Goal: Task Accomplishment & Management: Manage account settings

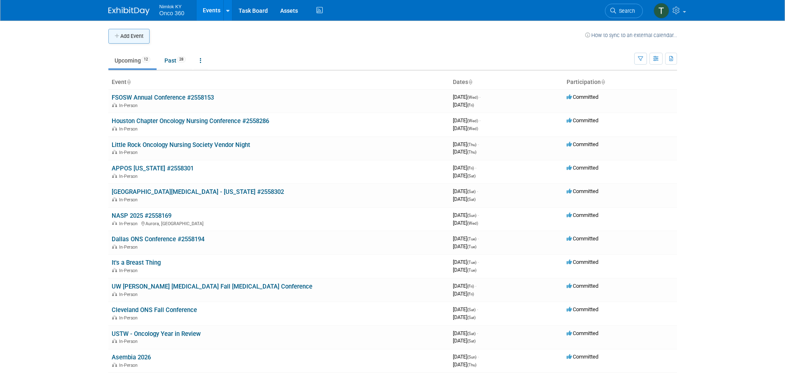
click at [136, 40] on button "Add Event" at bounding box center [128, 36] width 41 height 15
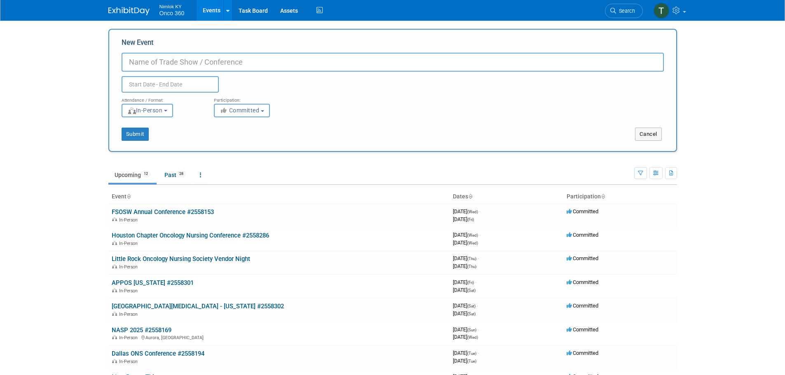
paste input "ONS Greater Tampa Fall Conference"
type input "ONS Greater Tampa Fall Conference"
click at [155, 81] on input "text" at bounding box center [169, 84] width 97 height 16
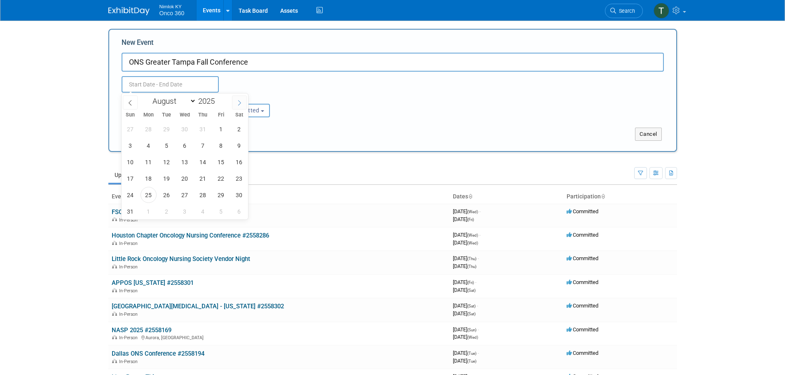
click at [237, 103] on icon at bounding box center [239, 103] width 6 height 6
select select "10"
click at [241, 149] on span "8" at bounding box center [239, 146] width 16 height 16
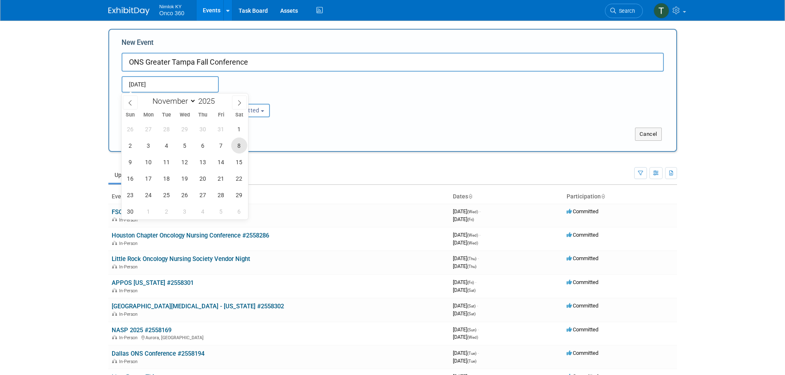
type input "Nov 8, 2025 to Nov 8, 2025"
click at [309, 124] on div "Submit Cancel" at bounding box center [392, 128] width 554 height 23
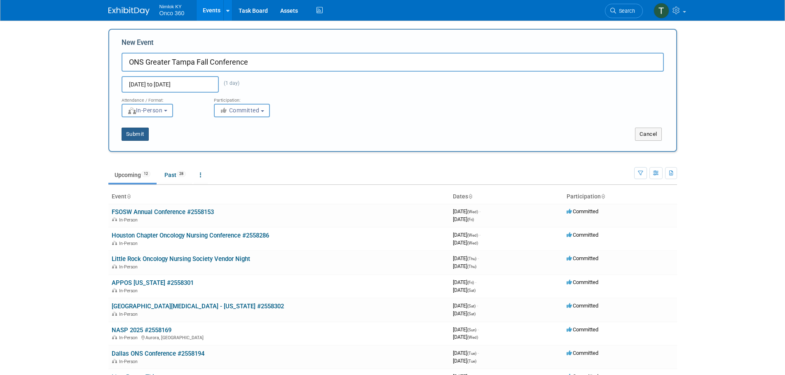
click at [138, 136] on button "Submit" at bounding box center [134, 134] width 27 height 13
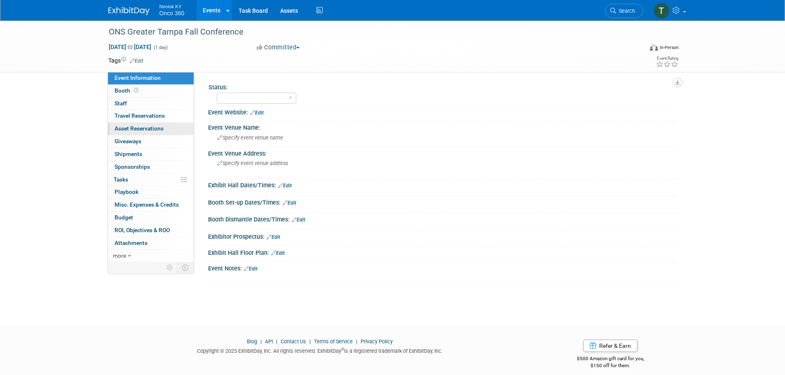
click at [159, 127] on span "Asset Reservations 0" at bounding box center [138, 128] width 49 height 7
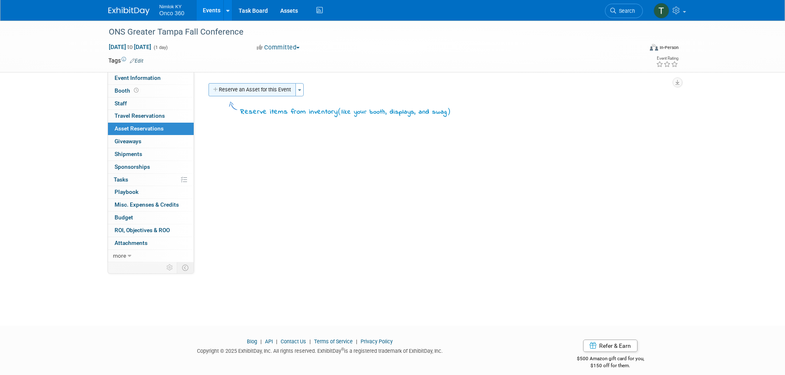
click at [243, 89] on button "Reserve an Asset for this Event" at bounding box center [251, 89] width 87 height 13
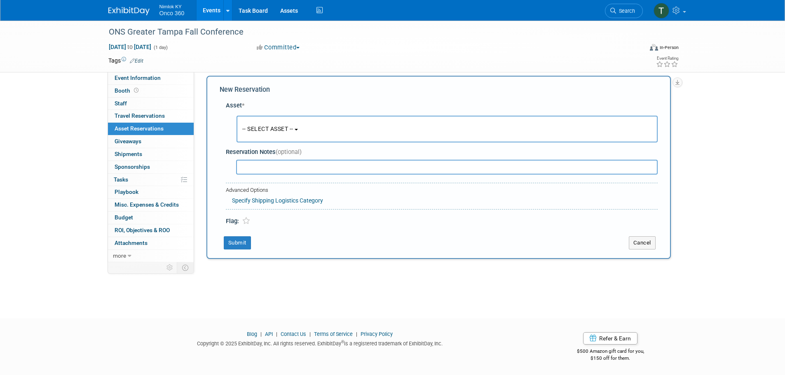
scroll to position [8, 0]
click at [268, 140] on button "-- SELECT ASSET --" at bounding box center [446, 128] width 421 height 27
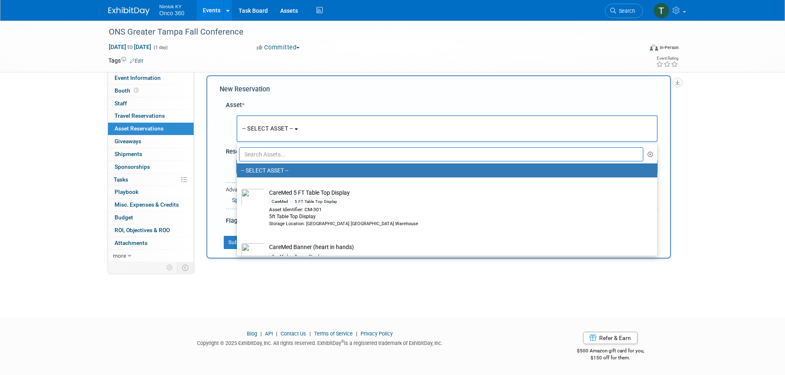
click at [269, 159] on input "text" at bounding box center [441, 154] width 404 height 14
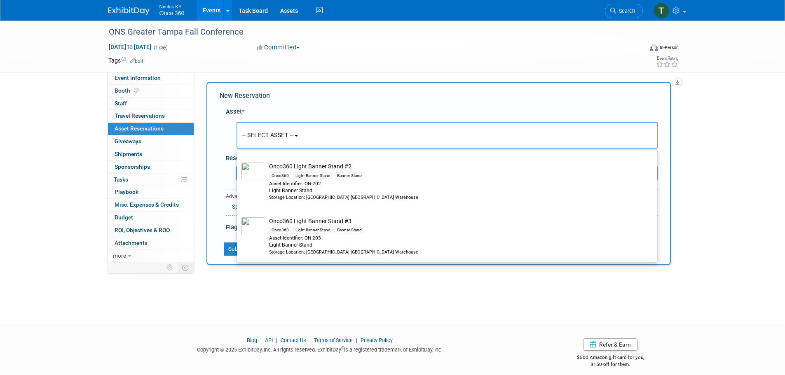
scroll to position [0, 0]
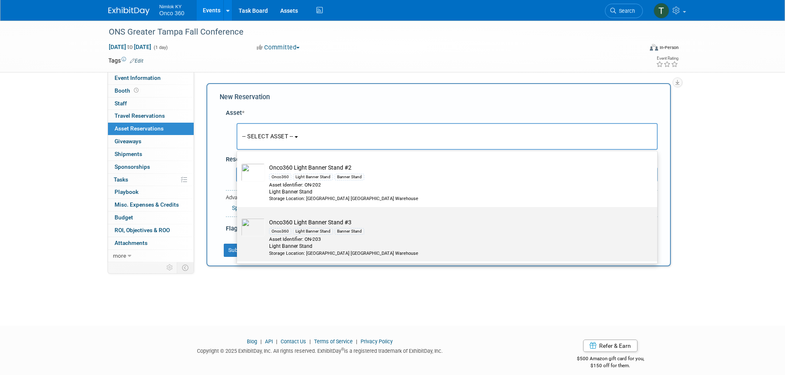
type input "light banner"
click at [329, 238] on div "Asset Identifier: ON-203" at bounding box center [454, 239] width 371 height 7
click at [238, 217] on input "Onco360 Light Banner Stand #3 Onco360 Light Banner Stand Banner Stand Asset Ide…" at bounding box center [235, 214] width 5 height 5
select select "10716571"
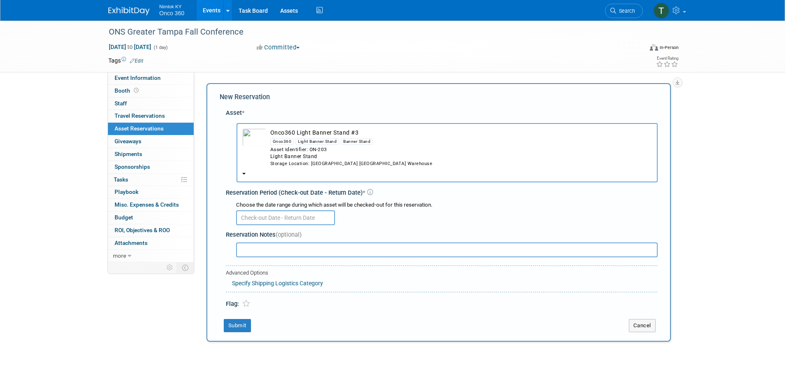
click at [286, 218] on input "text" at bounding box center [285, 217] width 99 height 15
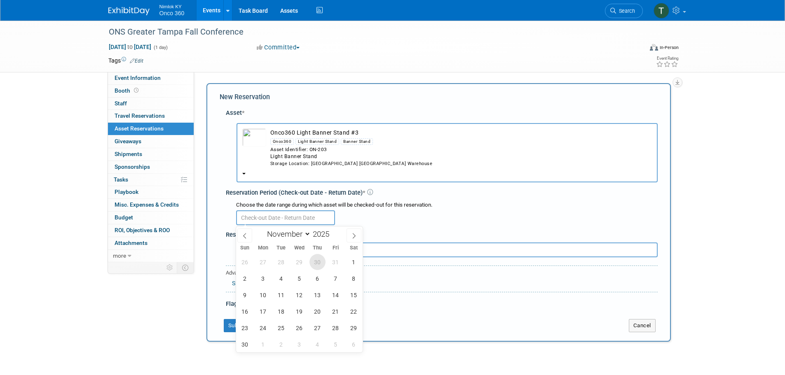
click at [318, 262] on span "30" at bounding box center [317, 262] width 16 height 16
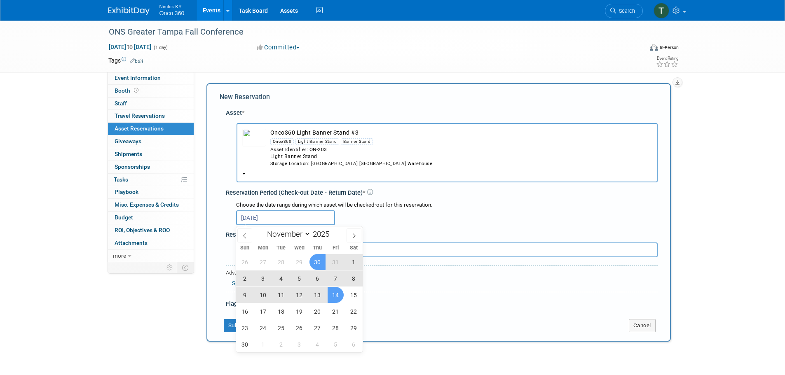
click at [338, 294] on span "14" at bounding box center [335, 295] width 16 height 16
type input "Oct 30, 2025 to Nov 14, 2025"
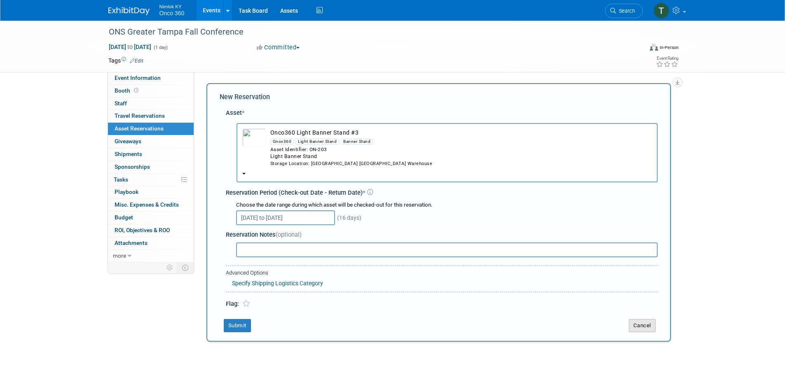
click at [646, 328] on button "Cancel" at bounding box center [641, 325] width 27 height 13
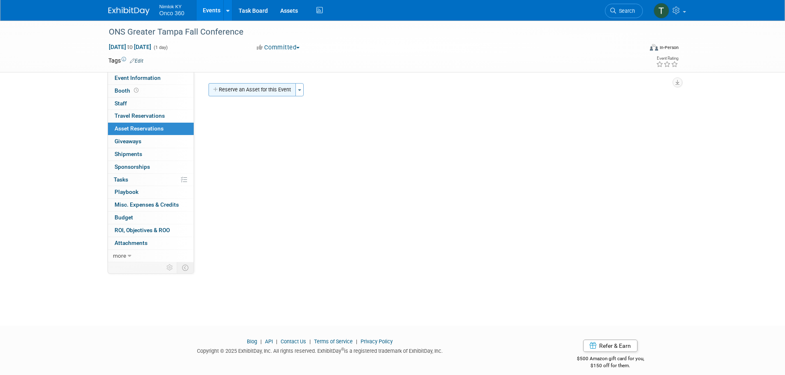
click at [261, 91] on button "Reserve an Asset for this Event" at bounding box center [251, 89] width 87 height 13
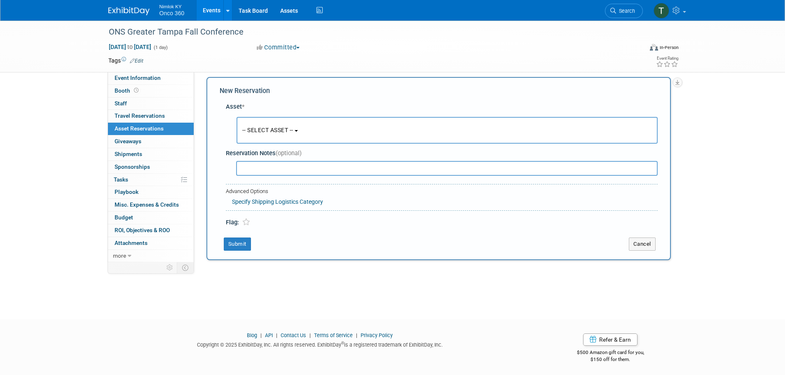
scroll to position [8, 0]
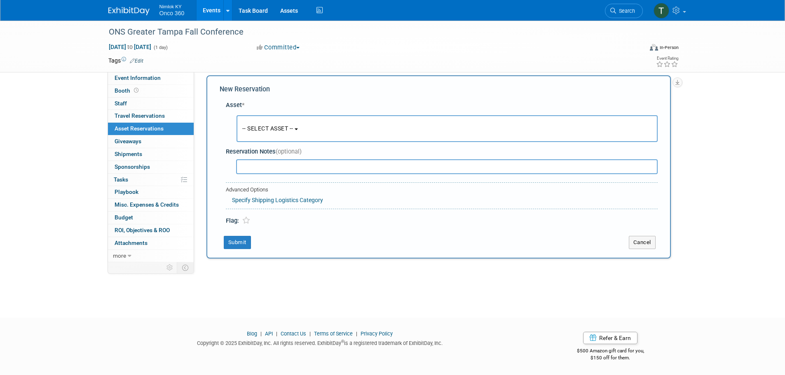
click at [264, 129] on span "-- SELECT ASSET --" at bounding box center [267, 128] width 51 height 7
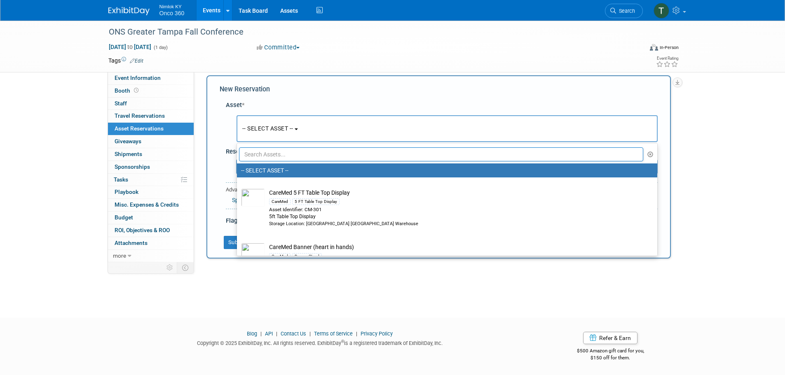
click at [267, 157] on input "text" at bounding box center [441, 154] width 404 height 14
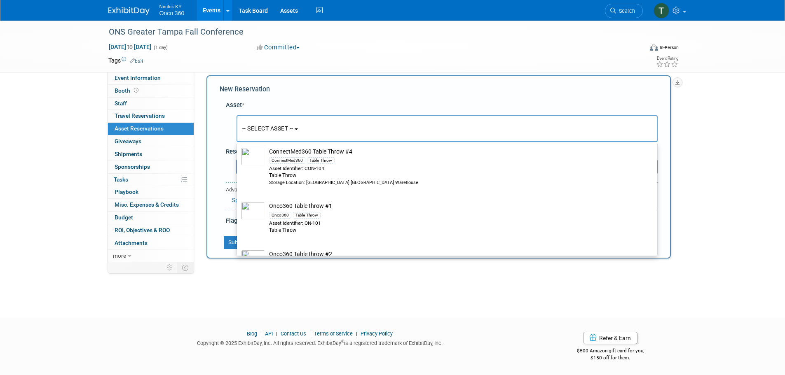
scroll to position [247, 0]
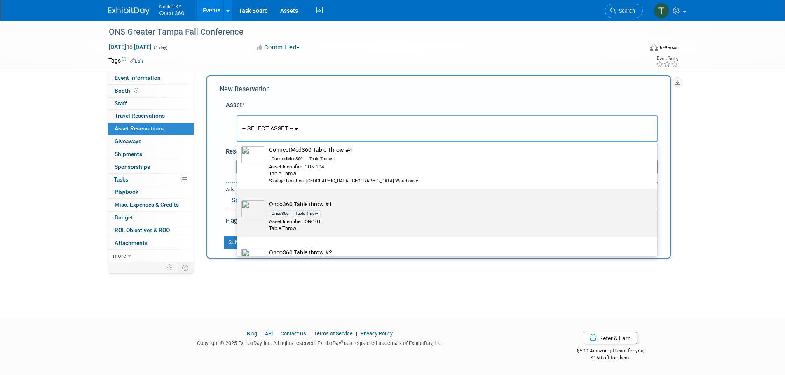
type input "table throw"
click at [333, 211] on div "Onco360 Table Throw" at bounding box center [454, 212] width 371 height 9
click at [238, 199] on input "Onco360 Table throw #1 Onco360 Table Throw Asset Identifier: ON-101 Table Throw" at bounding box center [235, 196] width 5 height 5
select select "10719229"
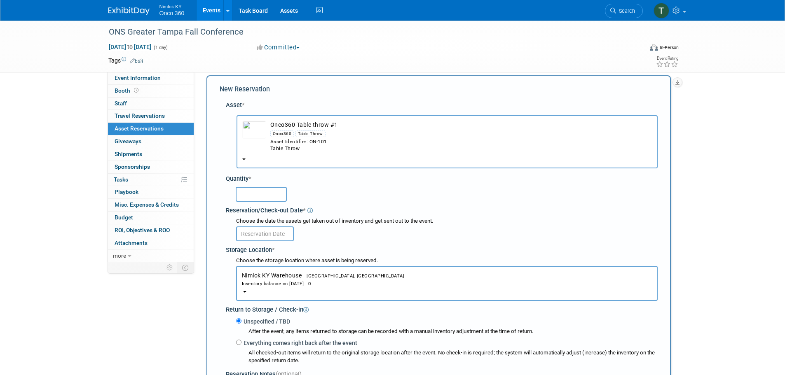
click at [255, 191] on input "text" at bounding box center [261, 194] width 51 height 15
type input "1"
click at [268, 231] on input "text" at bounding box center [265, 234] width 58 height 15
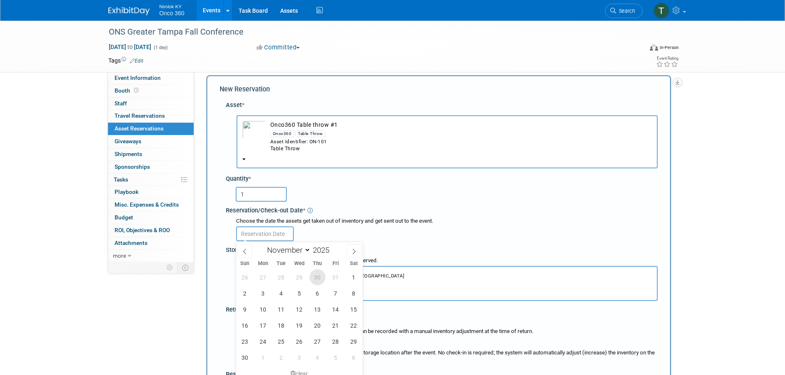
click at [315, 280] on span "30" at bounding box center [317, 277] width 16 height 16
type input "Oct 30, 2025"
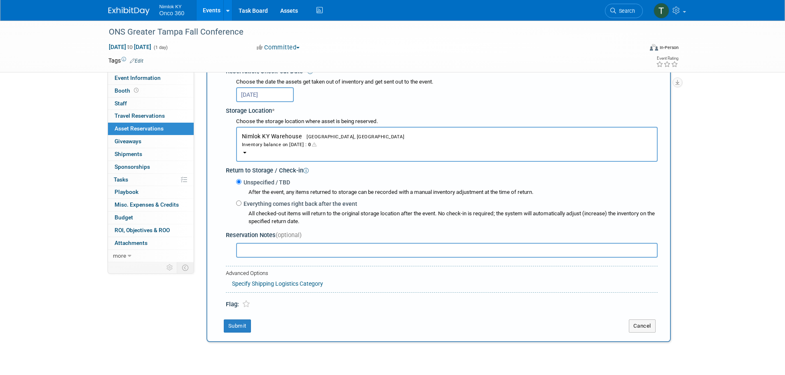
scroll to position [173, 0]
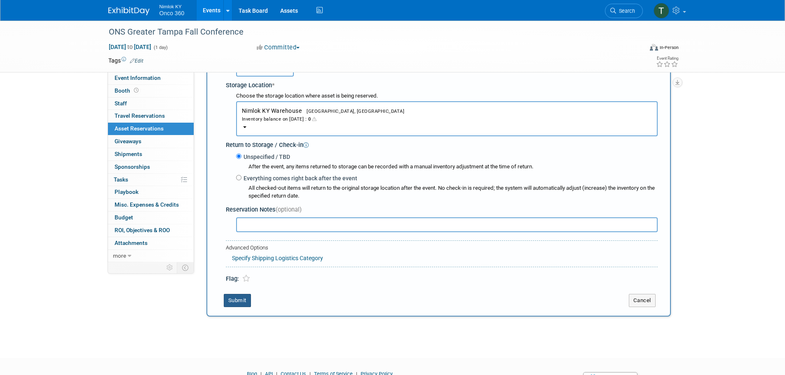
click at [239, 300] on button "Submit" at bounding box center [237, 300] width 27 height 13
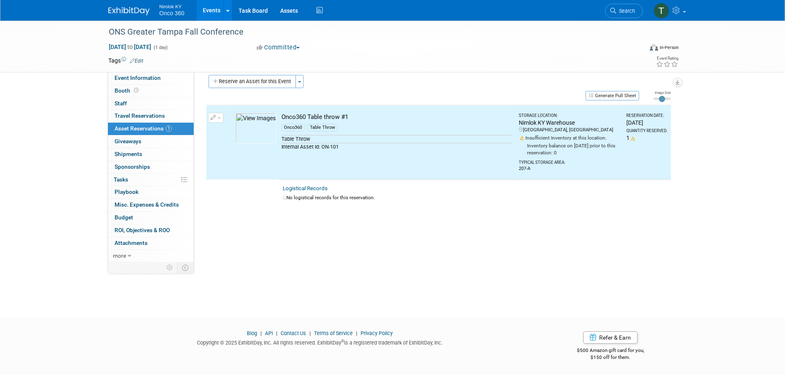
scroll to position [0, 0]
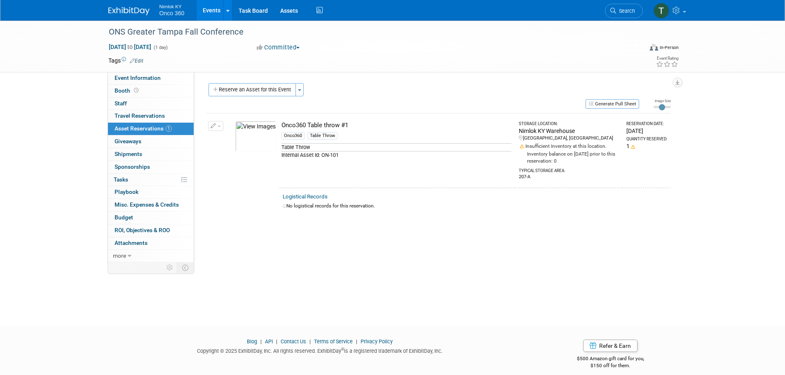
click at [208, 126] on button "button" at bounding box center [215, 126] width 15 height 10
click at [239, 143] on button "Change Reservation" at bounding box center [248, 139] width 70 height 11
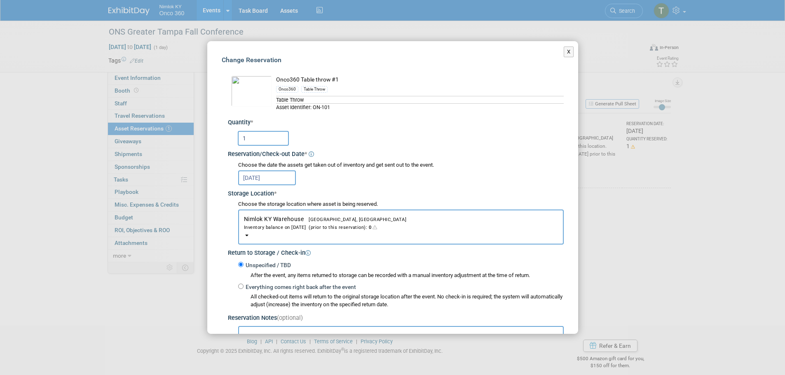
click at [326, 76] on div "Onco360 Table throw #1" at bounding box center [419, 80] width 287 height 9
click at [563, 50] on button "X" at bounding box center [568, 52] width 10 height 11
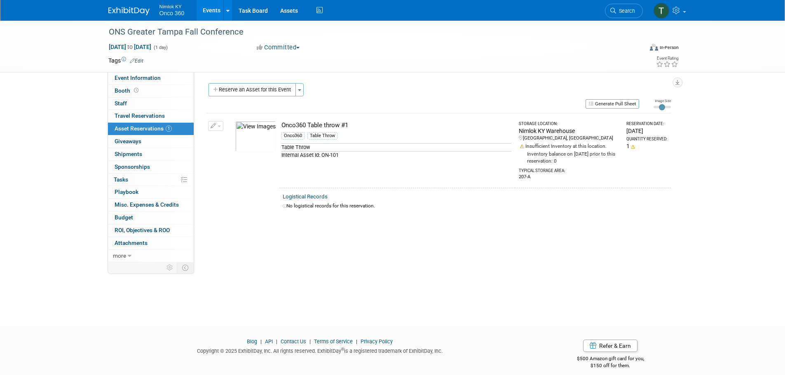
click at [221, 127] on button "button" at bounding box center [215, 126] width 15 height 10
click at [235, 164] on span "Cancel Reservation" at bounding box center [250, 164] width 53 height 7
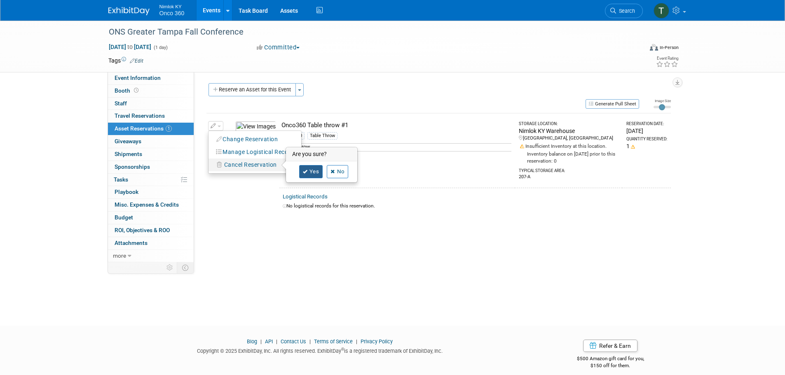
click at [301, 170] on link "Yes" at bounding box center [311, 171] width 24 height 13
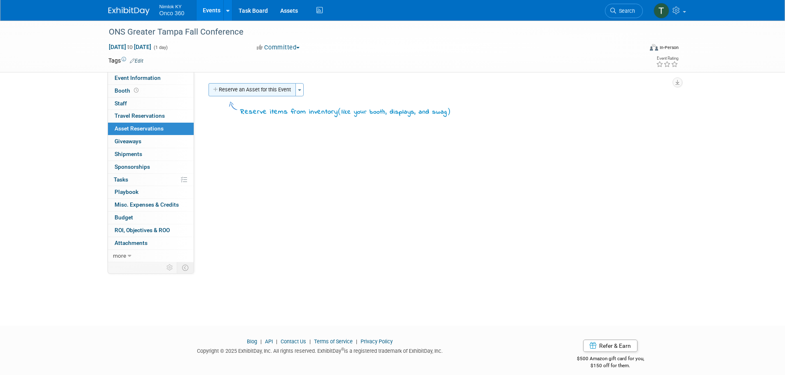
click at [259, 91] on button "Reserve an Asset for this Event" at bounding box center [251, 89] width 87 height 13
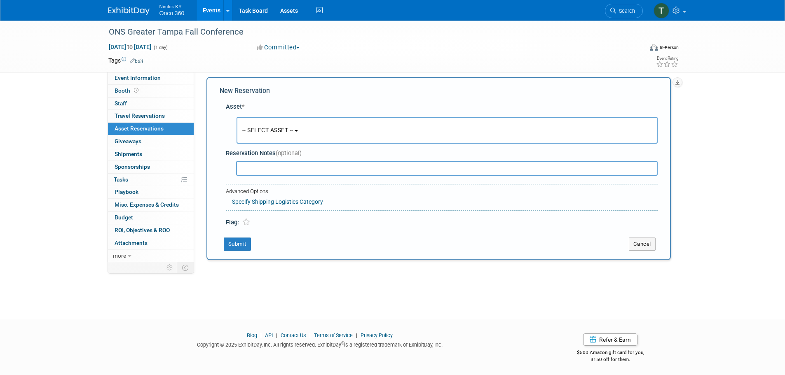
scroll to position [8, 0]
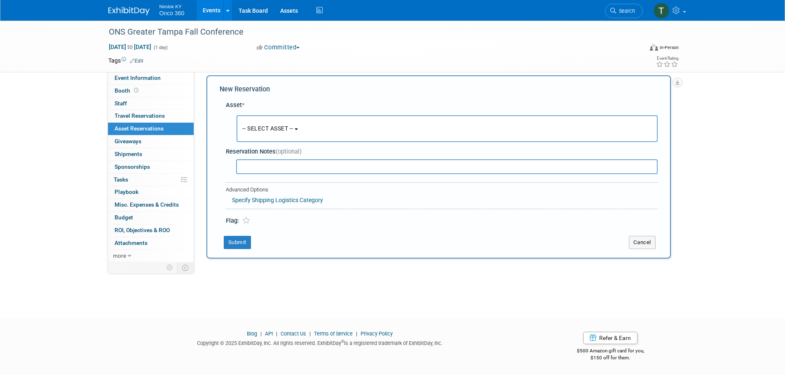
click at [274, 127] on span "-- SELECT ASSET --" at bounding box center [267, 128] width 51 height 7
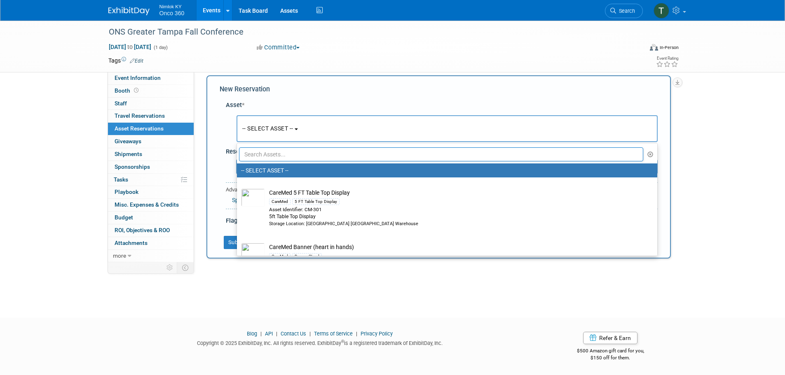
click at [272, 156] on input "text" at bounding box center [441, 154] width 404 height 14
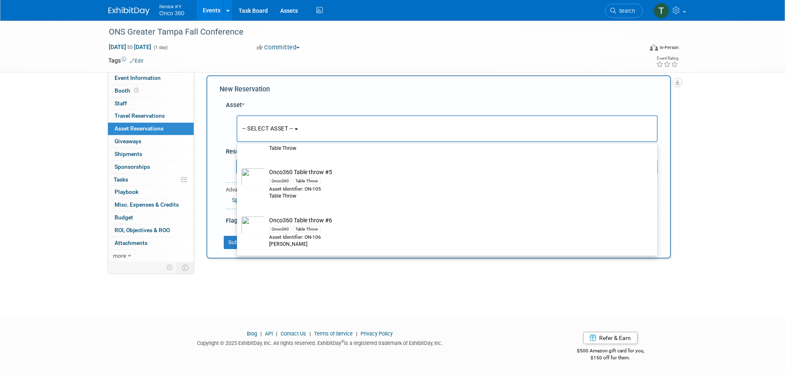
scroll to position [494, 0]
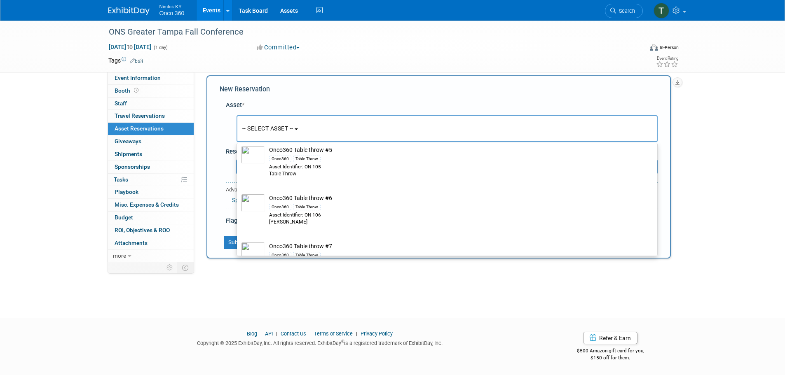
type input "table throw"
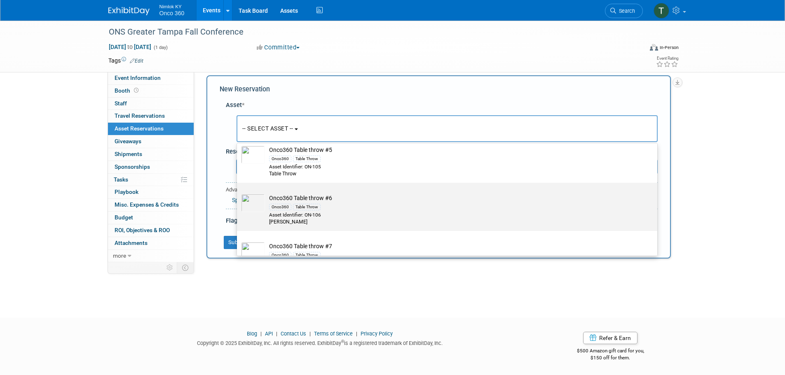
click at [334, 204] on td "Onco360 Table throw #6 Onco360 Table Throw Asset Identifier: ON-106 Tabel Throw" at bounding box center [453, 210] width 376 height 32
click at [238, 193] on input "Onco360 Table throw #6 Onco360 Table Throw Asset Identifier: ON-106 Tabel Throw" at bounding box center [235, 189] width 5 height 5
select select "10718843"
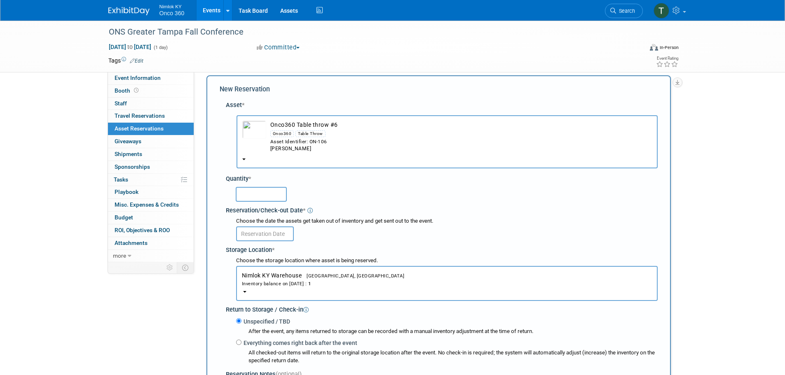
click at [262, 194] on input "text" at bounding box center [261, 194] width 51 height 15
type input "1"
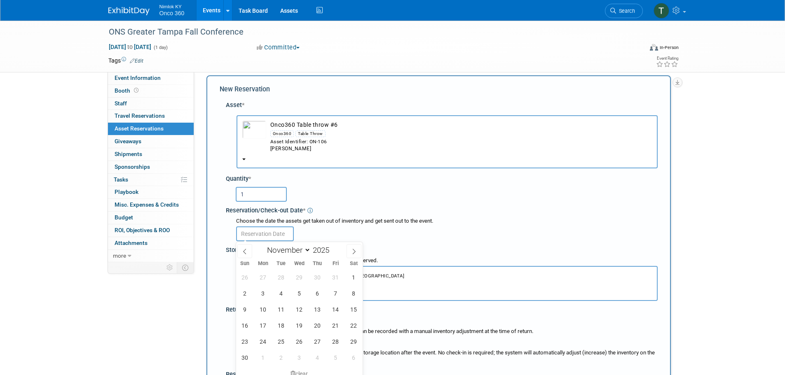
click at [280, 237] on input "text" at bounding box center [265, 234] width 58 height 15
click at [318, 282] on span "30" at bounding box center [317, 277] width 16 height 16
type input "Oct 30, 2025"
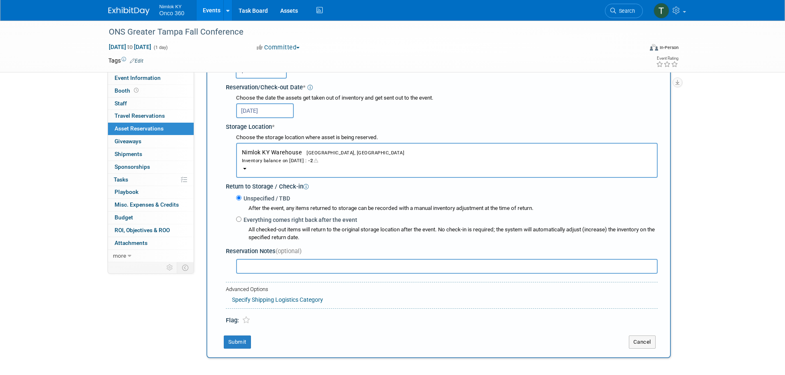
scroll to position [131, 0]
click at [235, 343] on button "Submit" at bounding box center [237, 341] width 27 height 13
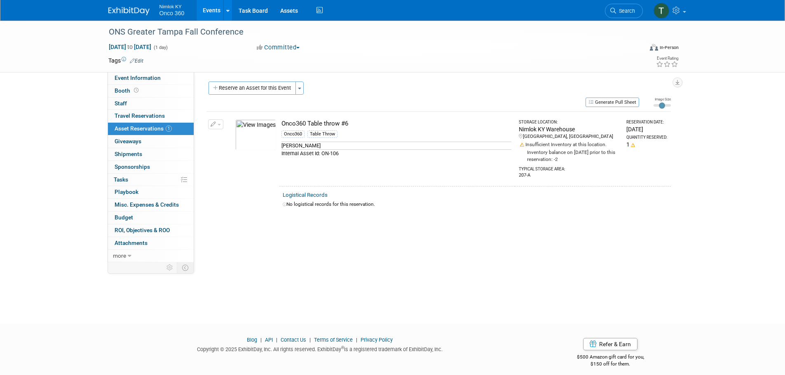
scroll to position [0, 0]
click at [257, 92] on button "Reserve an Asset for this Event" at bounding box center [251, 89] width 87 height 13
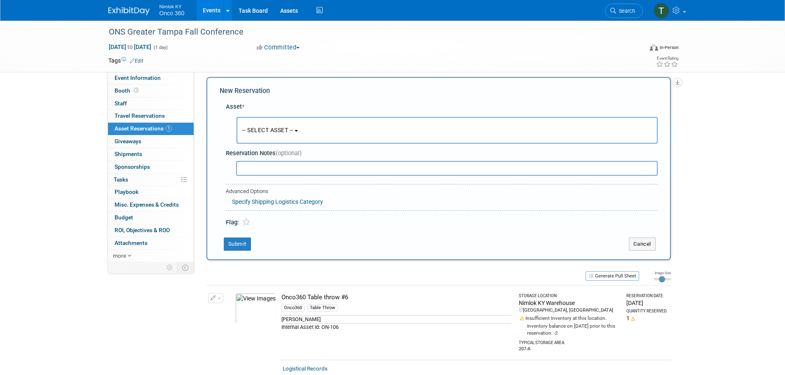
scroll to position [8, 0]
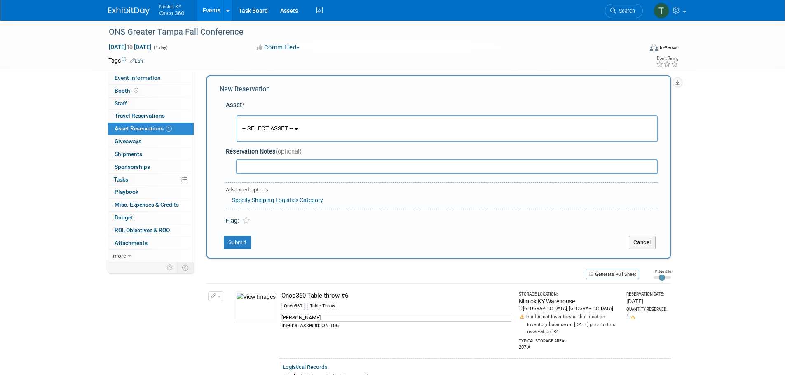
click at [275, 135] on button "-- SELECT ASSET --" at bounding box center [446, 128] width 421 height 27
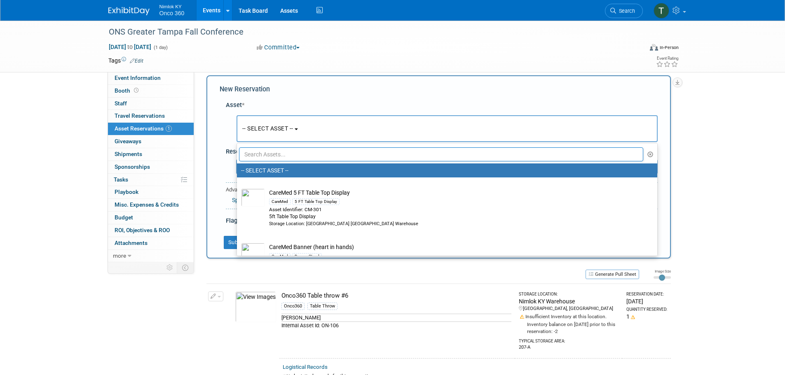
click at [270, 151] on input "text" at bounding box center [441, 154] width 404 height 14
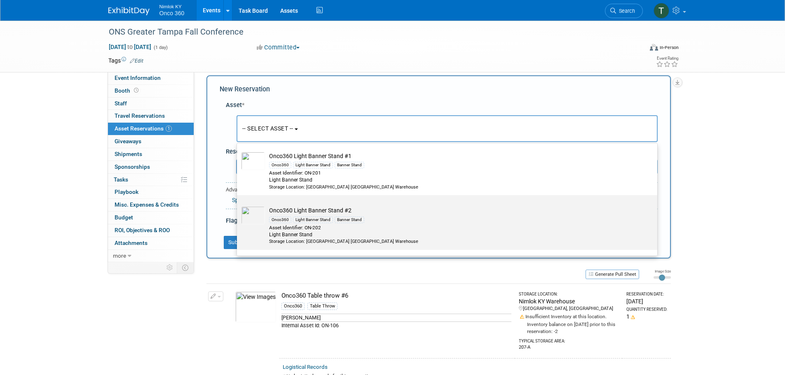
scroll to position [41, 0]
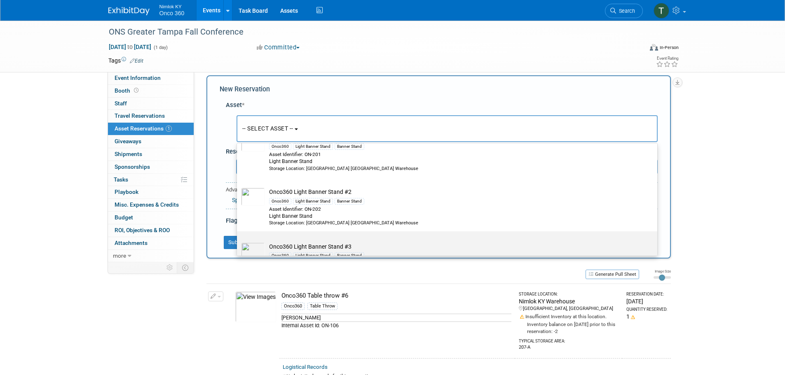
type input "light bann"
click at [327, 241] on label "Onco360 Light Banner Stand #3 Onco360 Light Banner Stand Banner Stand Asset Ide…" at bounding box center [445, 258] width 408 height 51
click at [238, 241] on input "Onco360 Light Banner Stand #3 Onco360 Light Banner Stand Banner Stand Asset Ide…" at bounding box center [235, 238] width 5 height 5
select select "10716571"
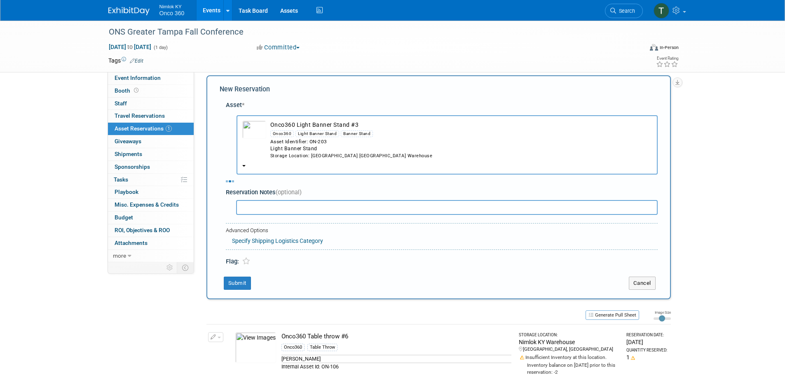
select select "10"
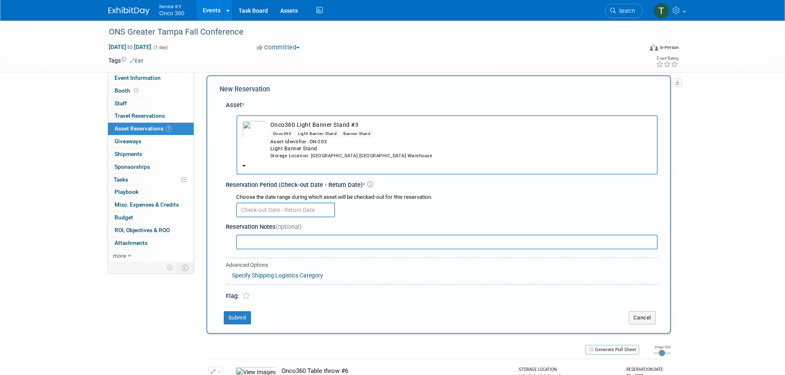
click at [278, 207] on input "text" at bounding box center [285, 210] width 99 height 15
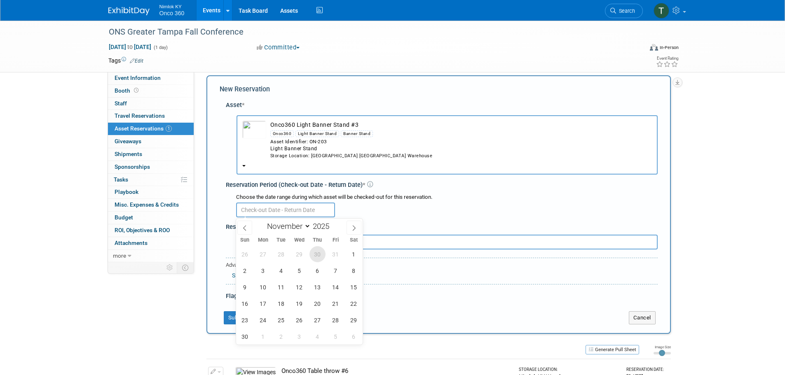
click at [318, 255] on span "30" at bounding box center [317, 254] width 16 height 16
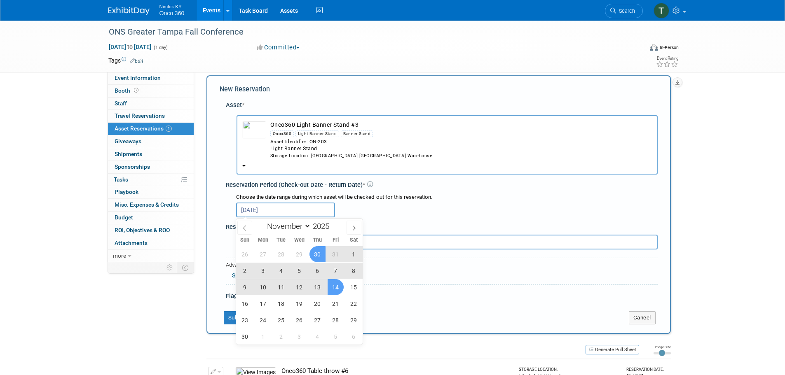
click at [334, 290] on span "14" at bounding box center [335, 287] width 16 height 16
type input "Oct 30, 2025 to Nov 14, 2025"
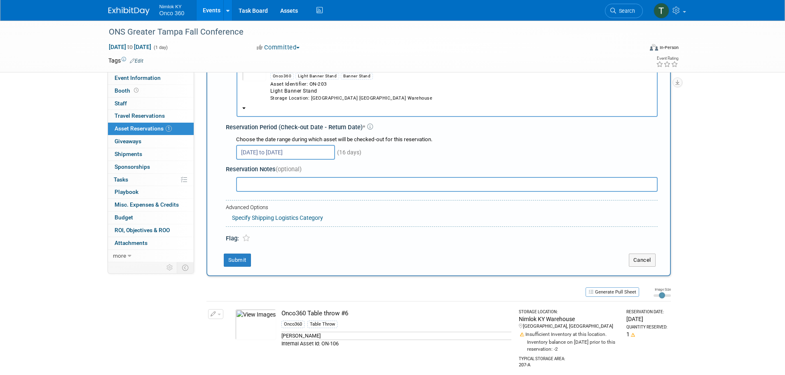
scroll to position [90, 0]
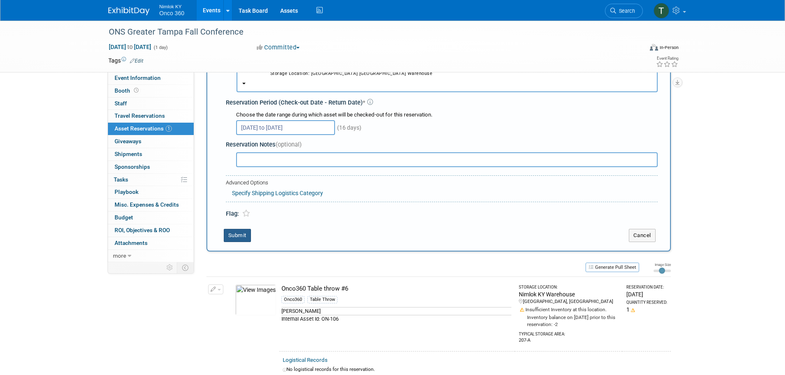
click at [241, 241] on button "Submit" at bounding box center [237, 235] width 27 height 13
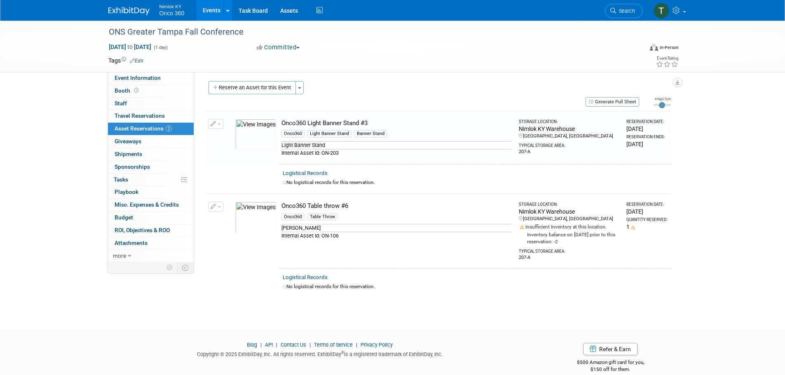
scroll to position [0, 0]
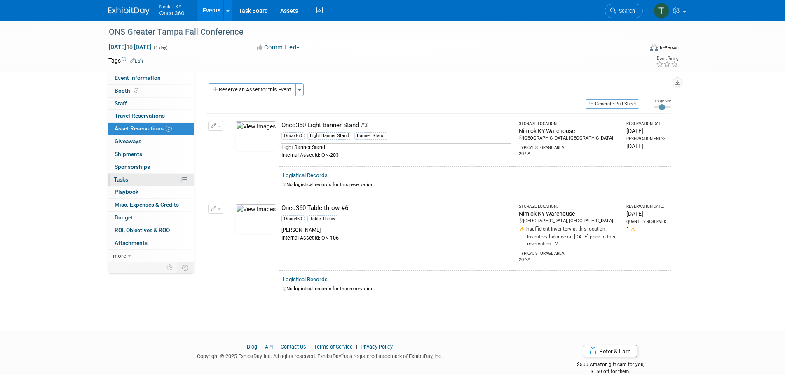
click at [121, 177] on span "Tasks 0%" at bounding box center [121, 179] width 14 height 7
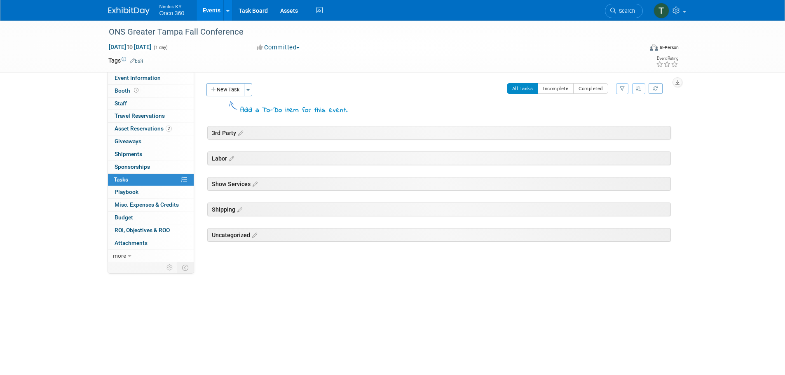
click at [213, 83] on div "Status: Preparing to Ship Shipping to destination Show in Progress Waiting on f…" at bounding box center [435, 167] width 483 height 190
click at [217, 88] on button "New Task" at bounding box center [225, 89] width 38 height 13
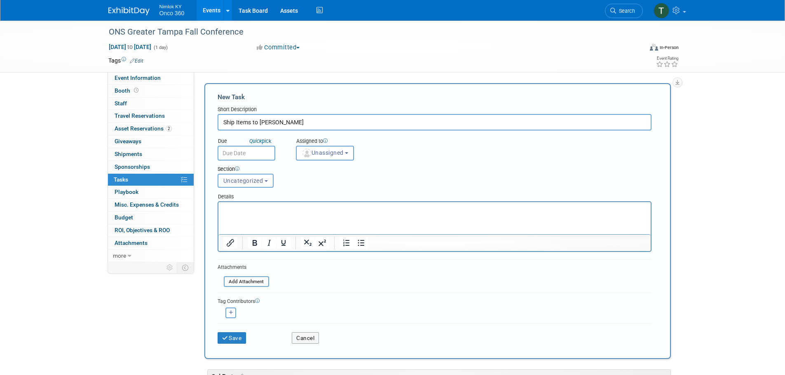
type input "Ship Items to Cortney"
click at [246, 154] on input "text" at bounding box center [246, 153] width 58 height 15
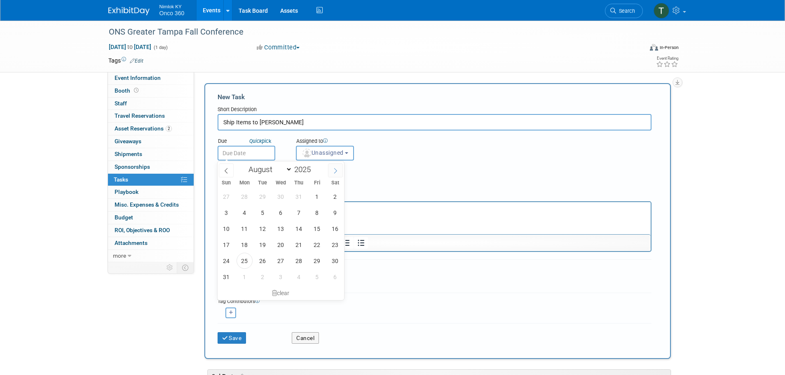
click at [336, 170] on icon at bounding box center [335, 171] width 6 height 6
select select "9"
click at [297, 263] on span "30" at bounding box center [299, 261] width 16 height 16
type input "Oct 30, 2025"
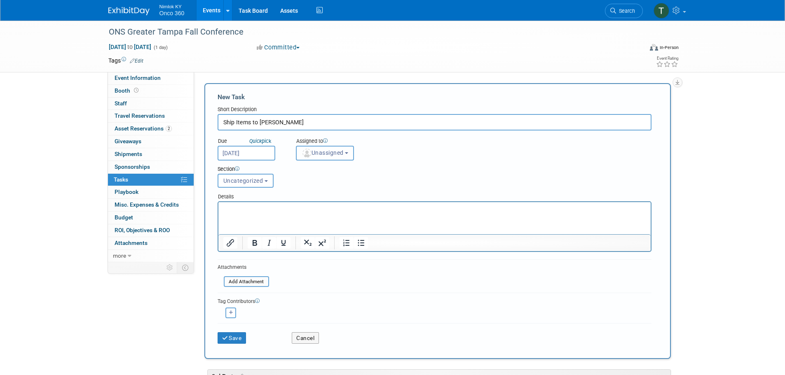
click at [328, 153] on span "Unassigned" at bounding box center [322, 153] width 42 height 7
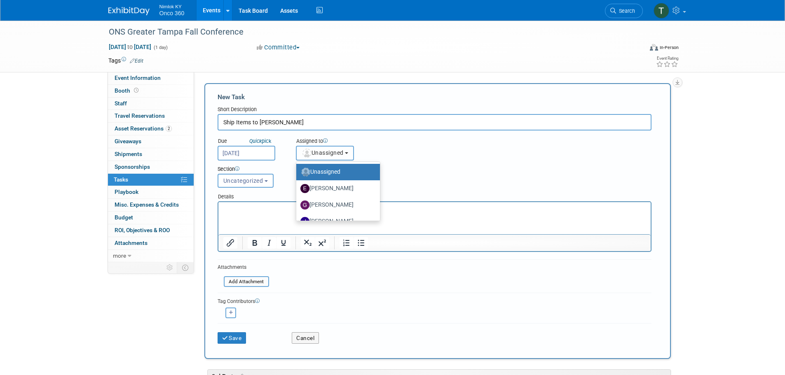
click at [329, 154] on span "Unassigned" at bounding box center [322, 153] width 42 height 7
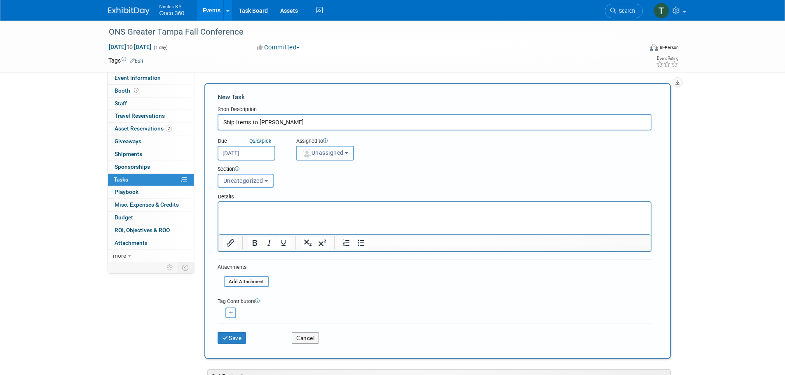
click at [330, 157] on button "Unassigned" at bounding box center [325, 153] width 58 height 15
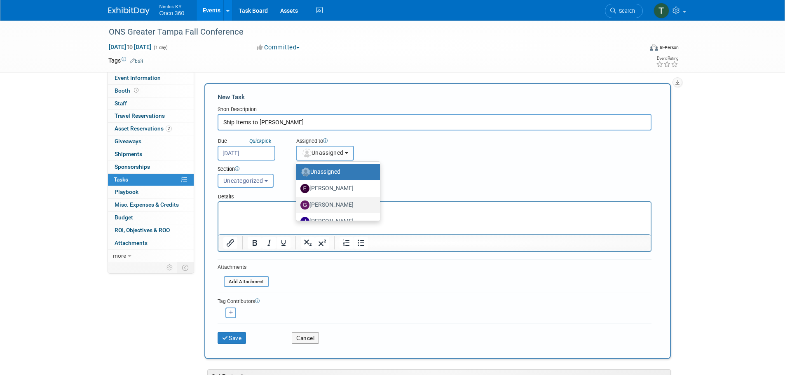
scroll to position [41, 0]
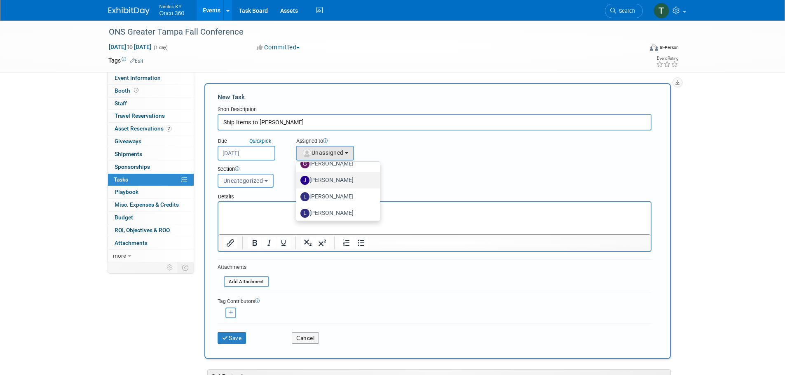
click at [336, 182] on label "Jamie Dunn" at bounding box center [335, 180] width 71 height 13
click at [297, 182] on input "Jamie Dunn" at bounding box center [294, 179] width 5 height 5
select select "6959d863-ee32-42c4-bffe-2330cab25484"
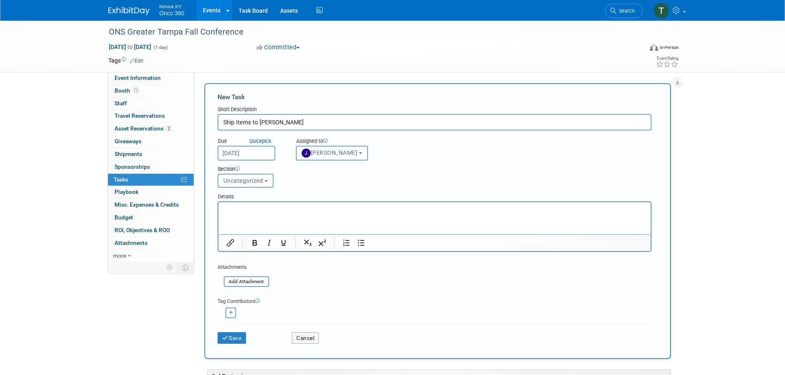
click at [268, 214] on html at bounding box center [434, 208] width 432 height 12
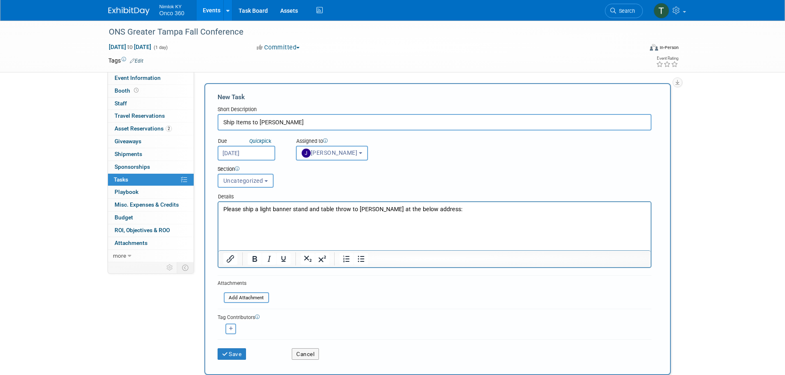
click at [463, 206] on p "Please ship a light banner stand and table throw to Cortney Gallo at the below …" at bounding box center [434, 218] width 423 height 24
click at [244, 219] on p "Please ship a light banner stand and table throw to Cortney Gallo at the below …" at bounding box center [434, 218] width 423 height 24
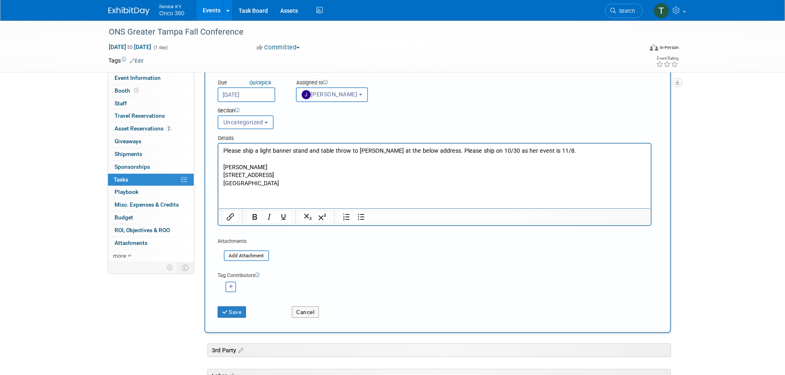
scroll to position [82, 0]
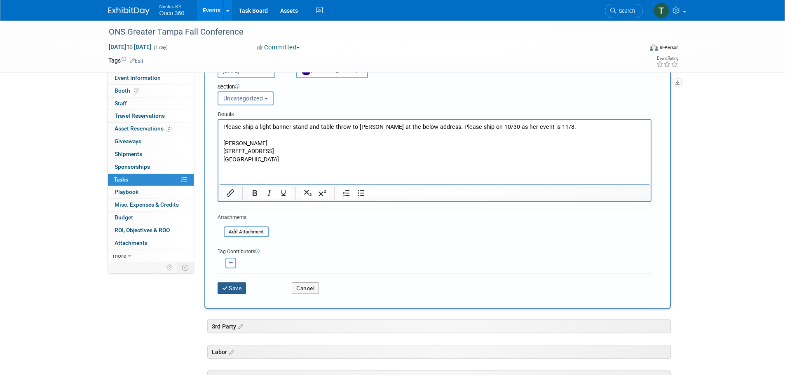
click at [240, 288] on button "Save" at bounding box center [231, 289] width 29 height 12
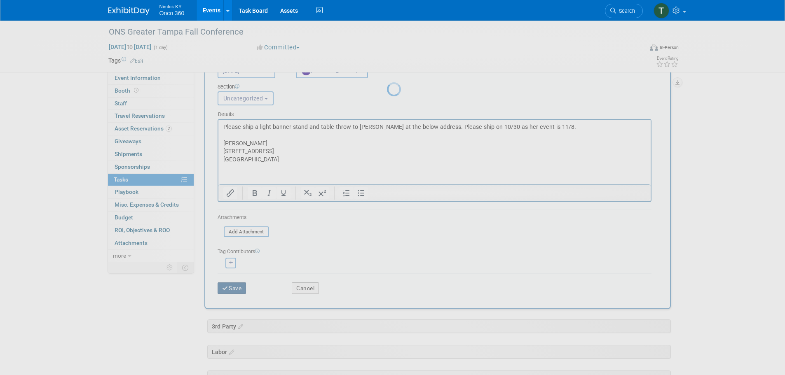
scroll to position [0, 0]
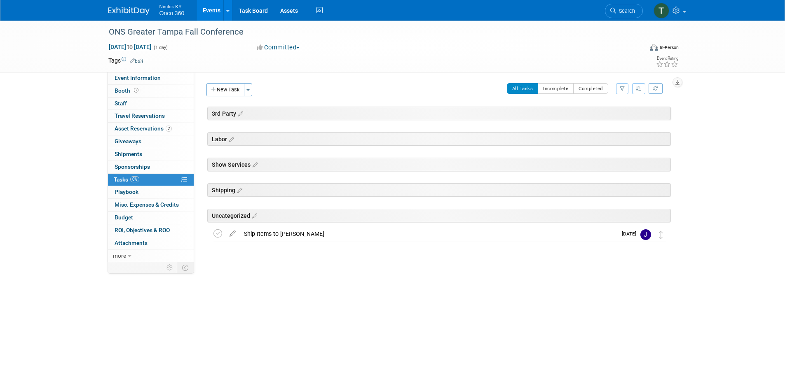
click at [140, 13] on img at bounding box center [128, 11] width 41 height 8
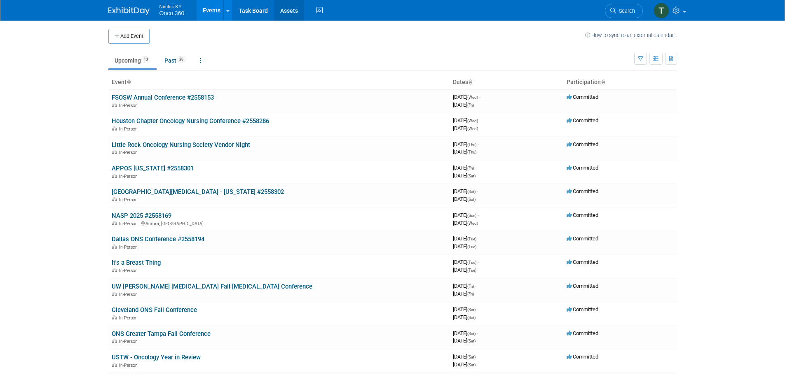
click at [289, 11] on link "Assets" at bounding box center [289, 10] width 30 height 21
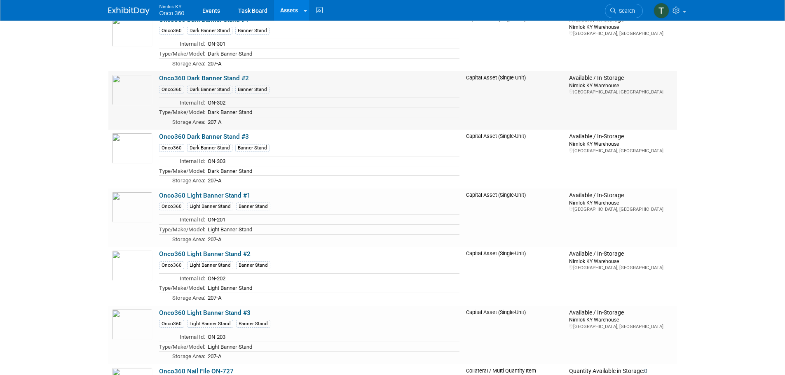
scroll to position [1730, 0]
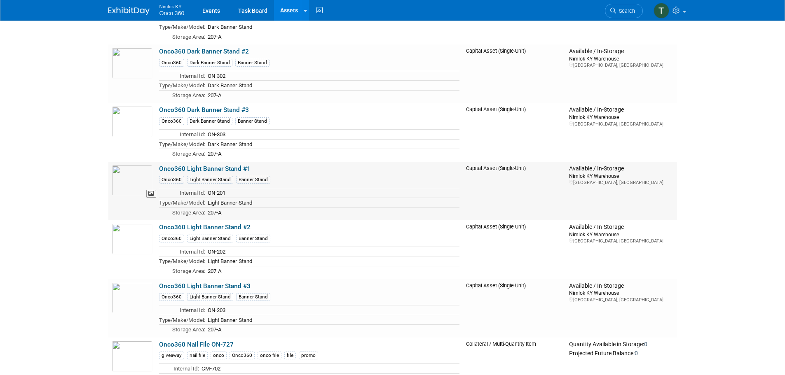
click at [136, 195] on img at bounding box center [132, 180] width 41 height 31
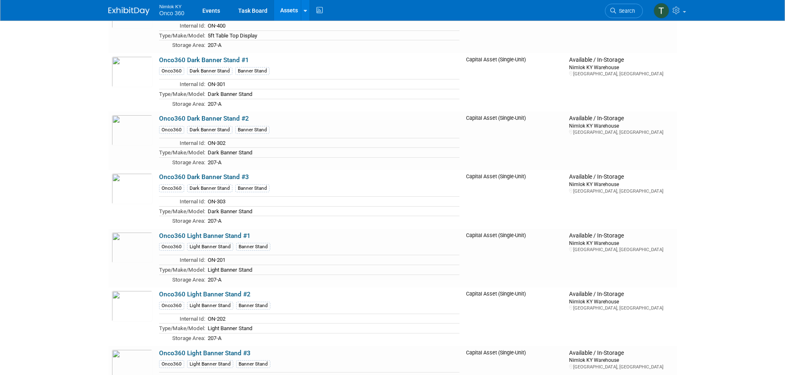
scroll to position [1565, 0]
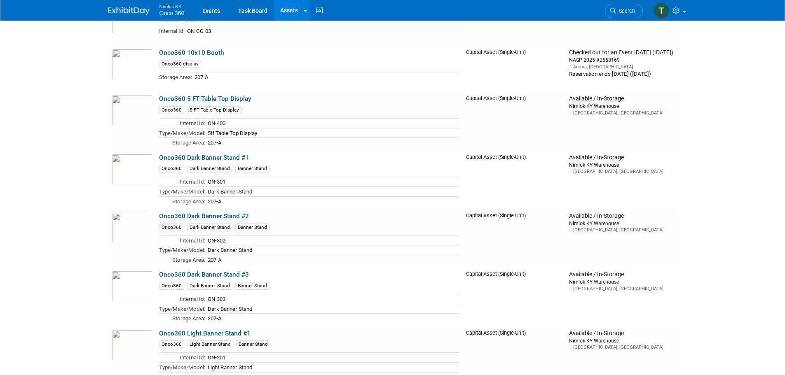
click at [142, 13] on img at bounding box center [128, 11] width 41 height 8
